Goal: Use online tool/utility: Utilize a website feature to perform a specific function

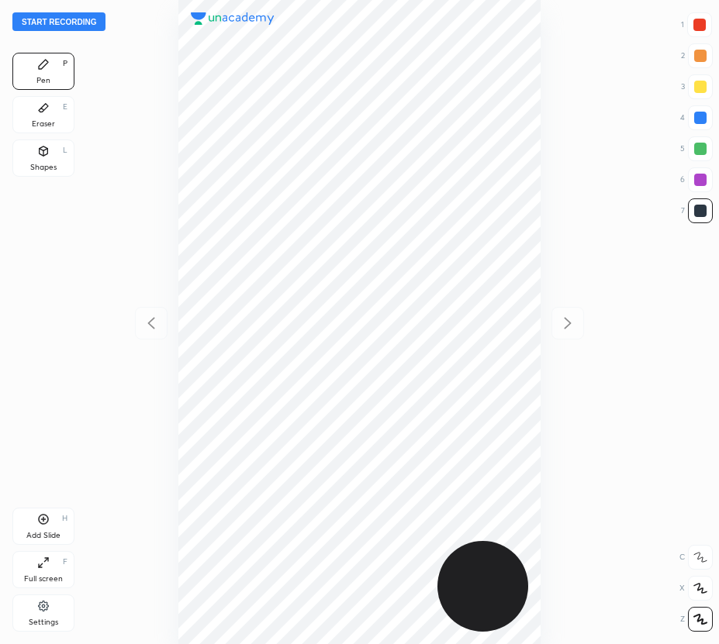
scroll to position [644, 471]
click at [78, 17] on button "Start recording" at bounding box center [58, 21] width 93 height 19
click at [698, 26] on div at bounding box center [699, 25] width 12 height 12
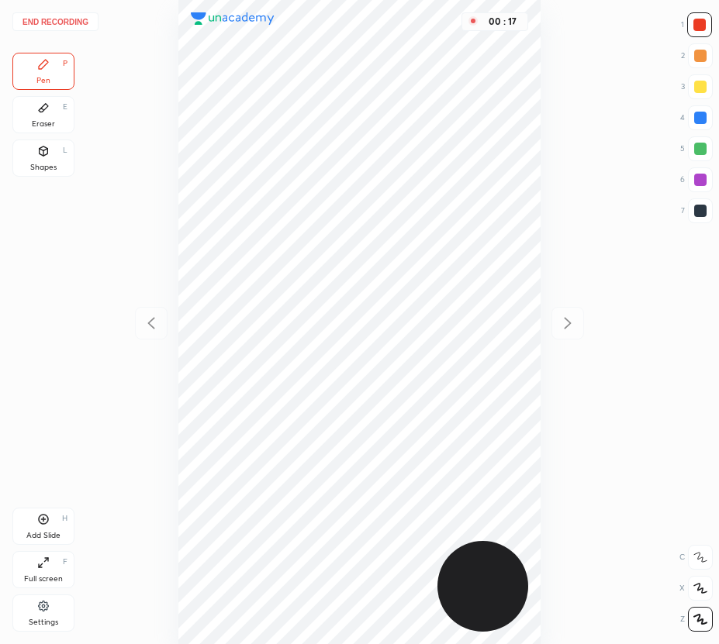
click at [700, 116] on div at bounding box center [700, 118] width 12 height 12
drag, startPoint x: 36, startPoint y: 161, endPoint x: 82, endPoint y: 179, distance: 49.4
click at [39, 164] on div "Shapes" at bounding box center [43, 168] width 26 height 8
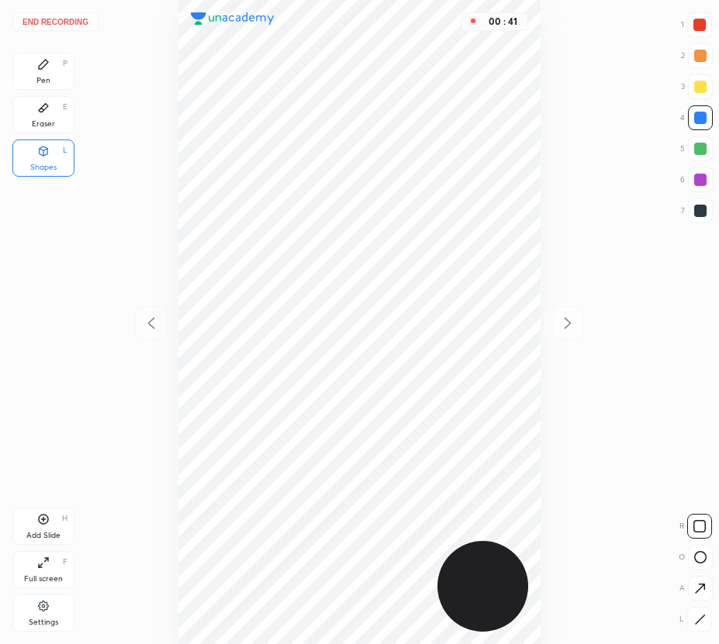
drag, startPoint x: 51, startPoint y: 77, endPoint x: 160, endPoint y: 124, distance: 118.4
click at [62, 84] on div "Pen P" at bounding box center [43, 71] width 62 height 37
click at [71, 526] on div "Add Slide H" at bounding box center [43, 526] width 62 height 37
click at [71, 25] on button "End recording" at bounding box center [55, 21] width 86 height 19
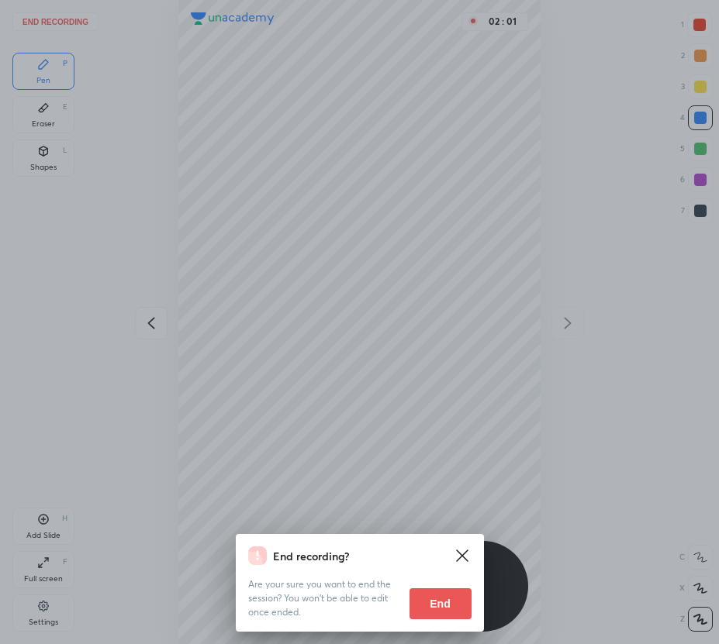
click at [428, 603] on button "End" at bounding box center [440, 604] width 62 height 31
